Goal: Register for event/course

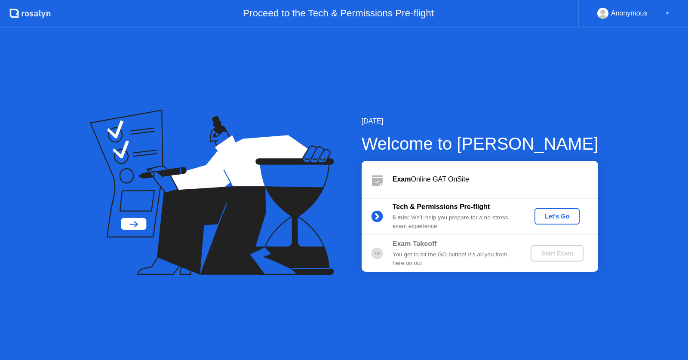
click at [553, 214] on div "Let's Go" at bounding box center [557, 216] width 38 height 7
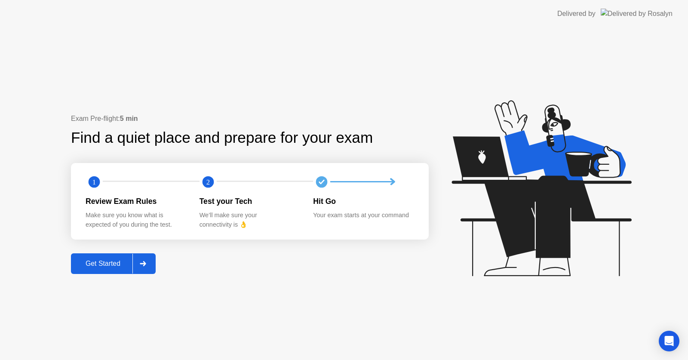
click at [106, 257] on button "Get Started" at bounding box center [113, 263] width 85 height 21
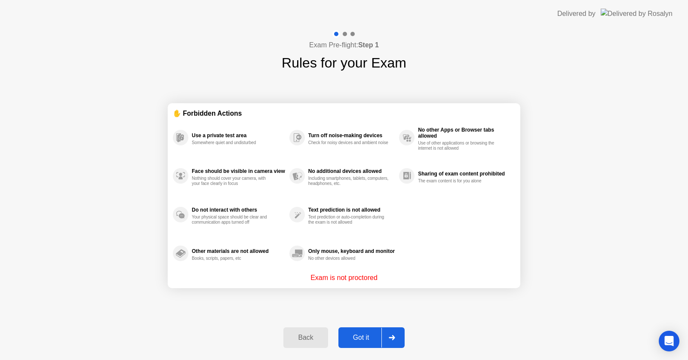
click at [352, 338] on div "Got it" at bounding box center [361, 338] width 40 height 8
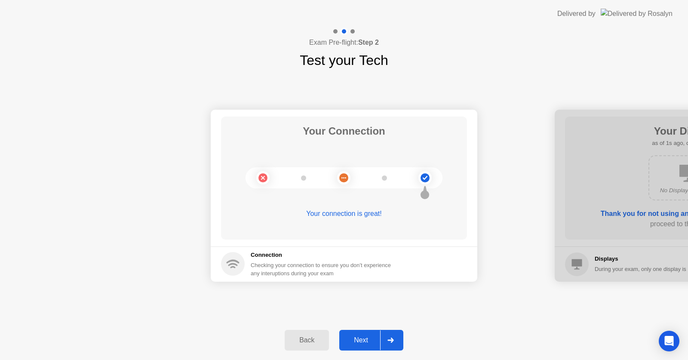
click at [352, 338] on div "Next" at bounding box center [361, 340] width 38 height 8
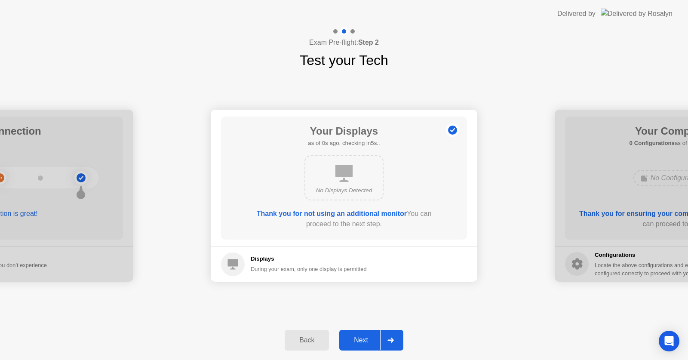
click at [352, 338] on div "Next" at bounding box center [361, 340] width 38 height 8
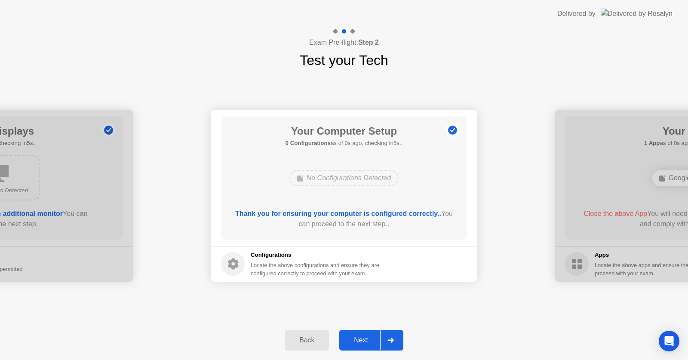
click at [352, 338] on div "Next" at bounding box center [361, 340] width 38 height 8
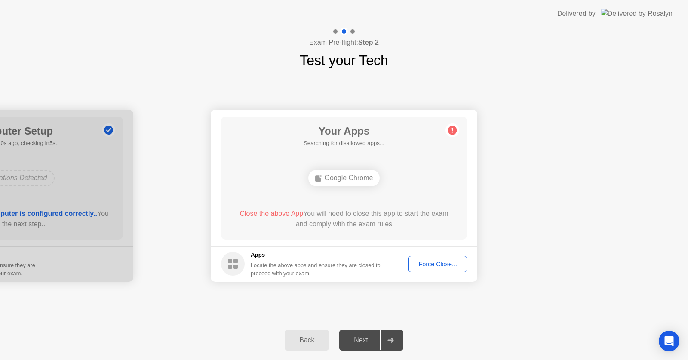
click at [352, 338] on div "Next" at bounding box center [361, 340] width 38 height 8
click at [435, 266] on div "Force Close..." at bounding box center [437, 264] width 52 height 7
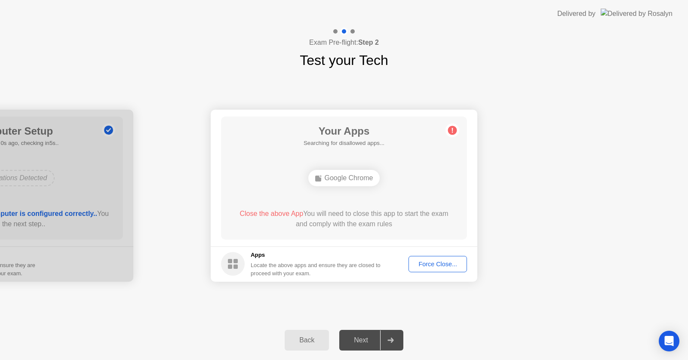
click at [432, 267] on div "Force Close..." at bounding box center [437, 264] width 52 height 7
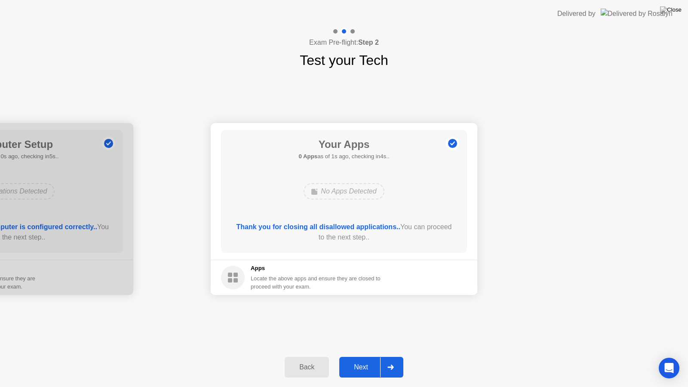
click at [362, 359] on div "Next" at bounding box center [361, 367] width 38 height 8
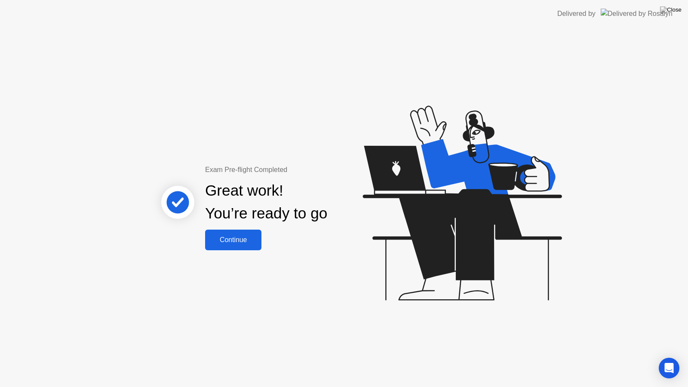
click at [236, 244] on div "Continue" at bounding box center [233, 240] width 51 height 8
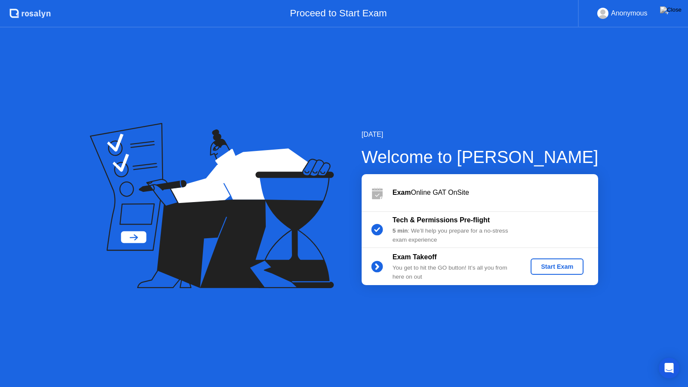
click at [548, 268] on div "Start Exam" at bounding box center [557, 266] width 46 height 7
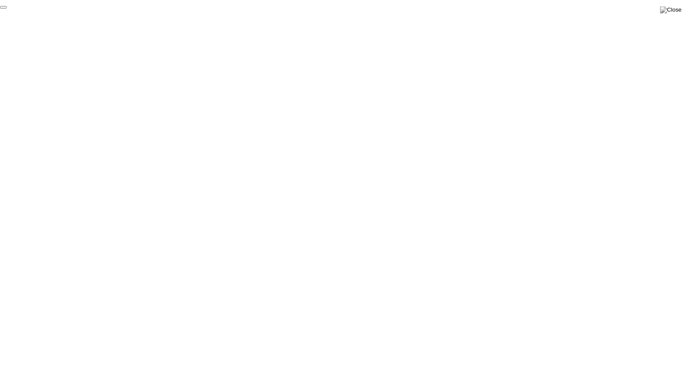
click div "End Proctoring Session"
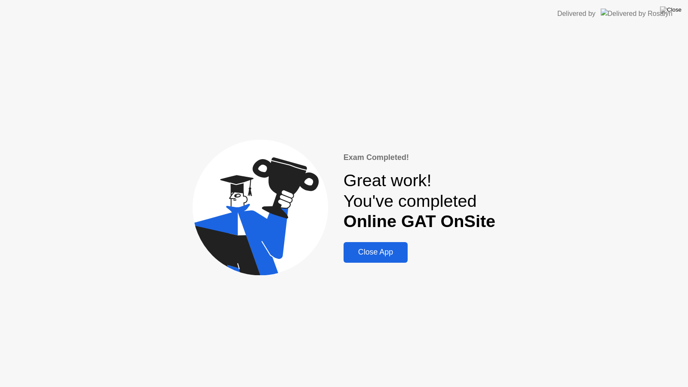
click at [386, 251] on div "Close App" at bounding box center [375, 252] width 59 height 9
